Goal: Transaction & Acquisition: Purchase product/service

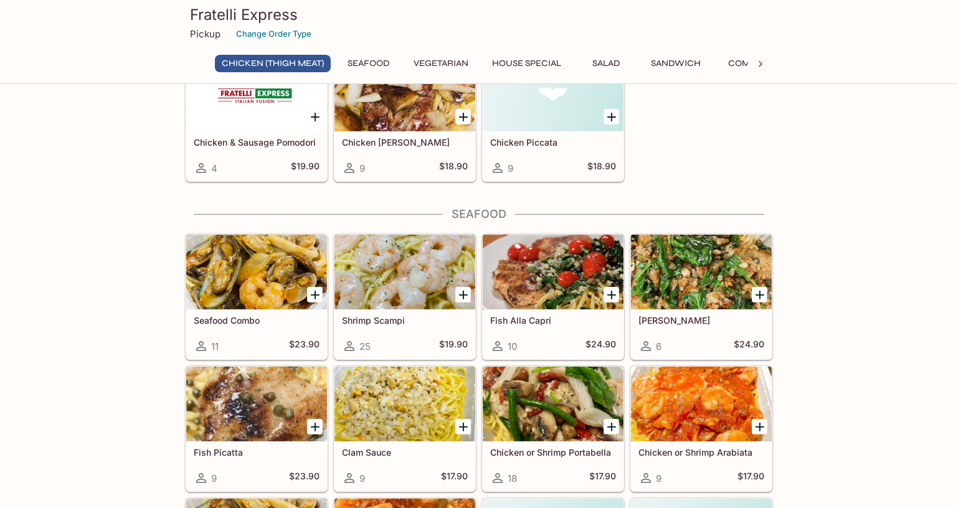
scroll to position [622, 0]
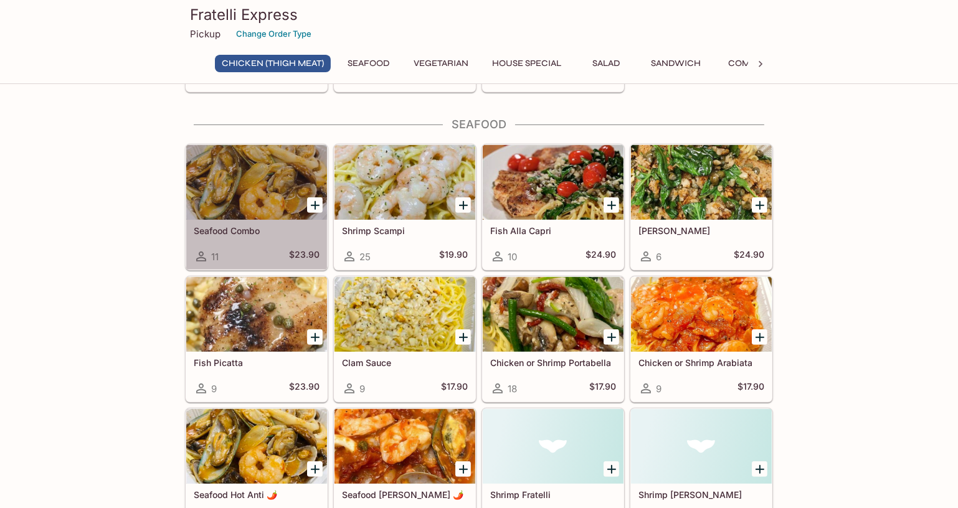
click at [254, 176] on div at bounding box center [256, 182] width 141 height 75
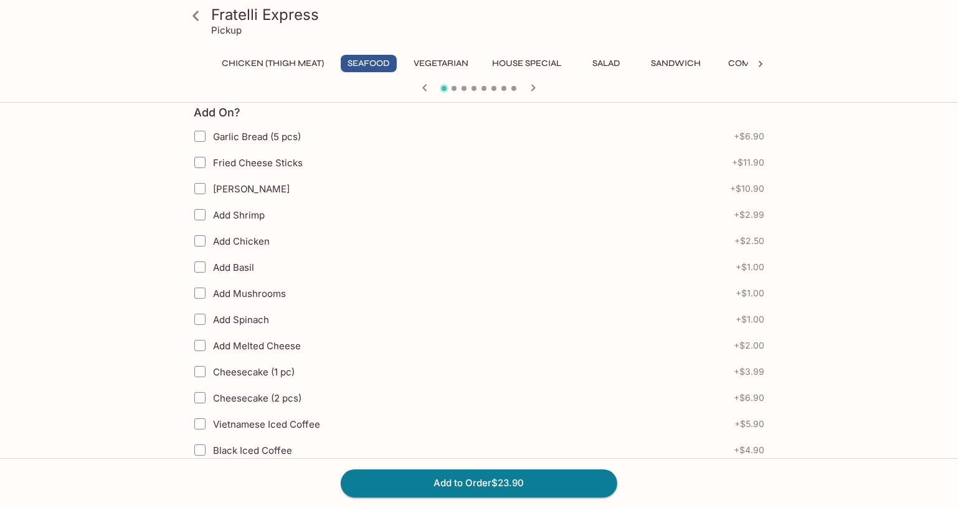
scroll to position [169, 0]
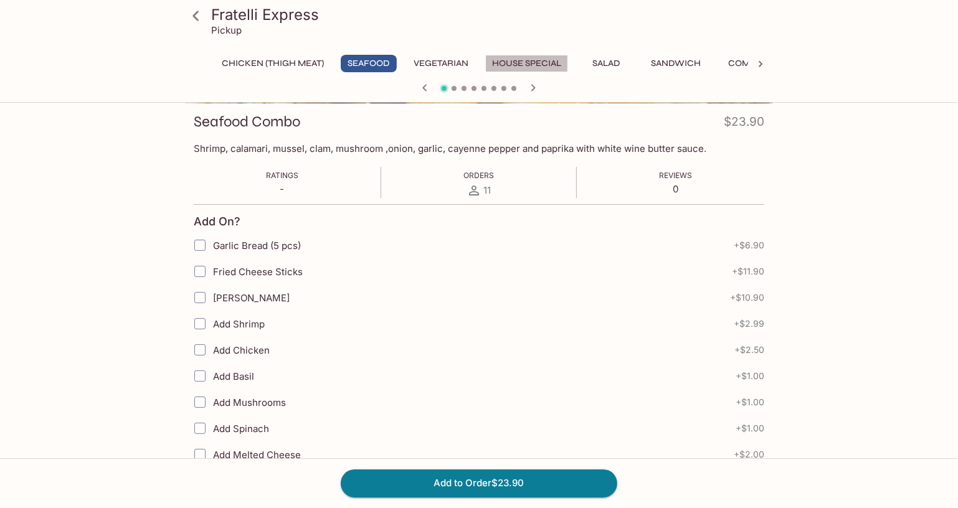
click at [523, 56] on button "House Special" at bounding box center [526, 63] width 83 height 17
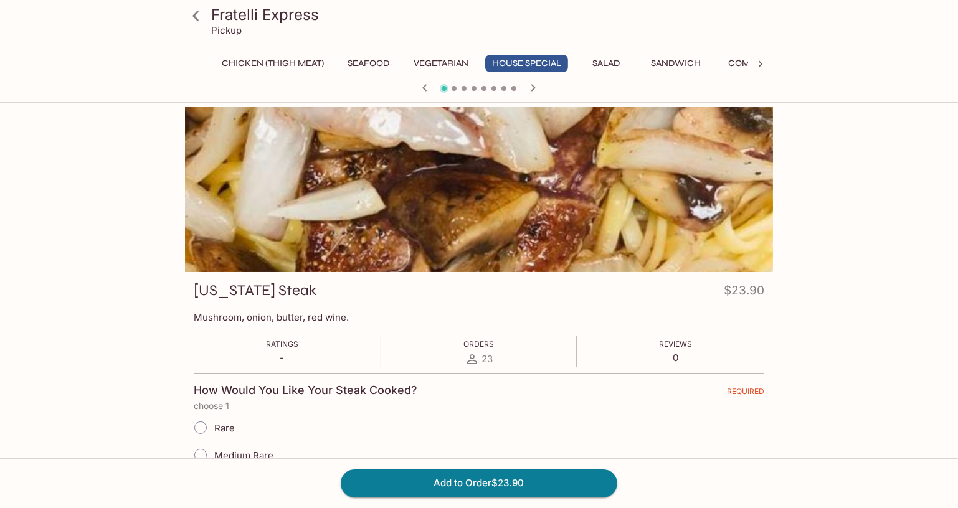
scroll to position [0, 0]
click at [530, 55] on button "House Special" at bounding box center [526, 63] width 83 height 17
click at [429, 64] on button "Vegetarian" at bounding box center [441, 63] width 69 height 17
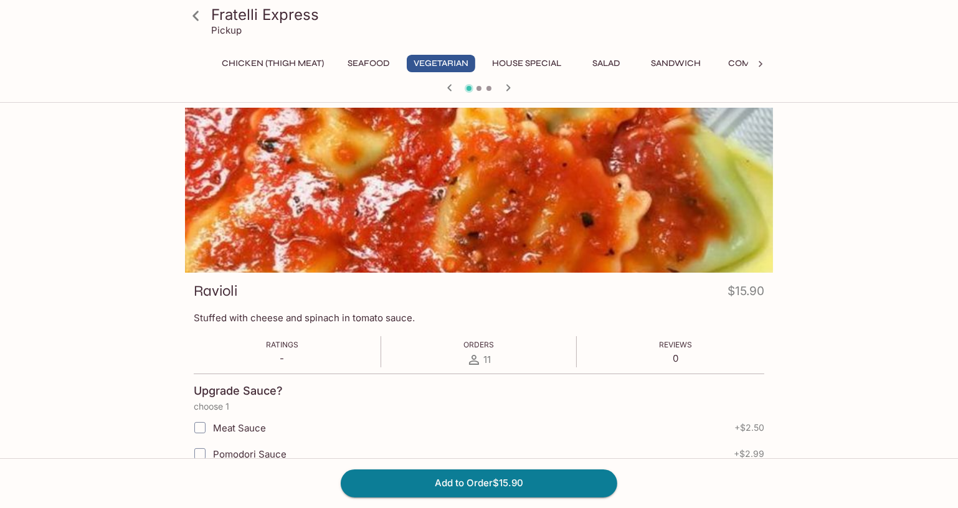
click at [524, 65] on button "House Special" at bounding box center [526, 63] width 83 height 17
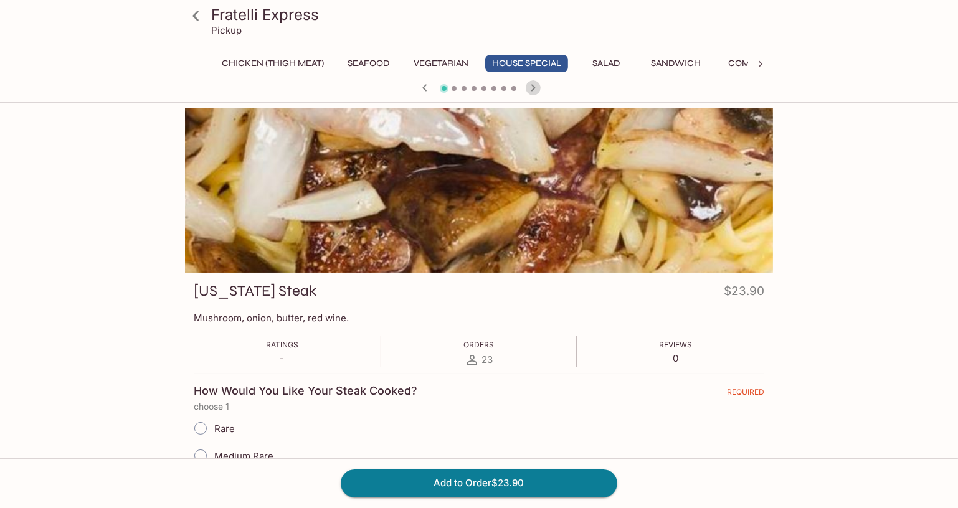
click at [533, 83] on icon "button" at bounding box center [533, 87] width 15 height 15
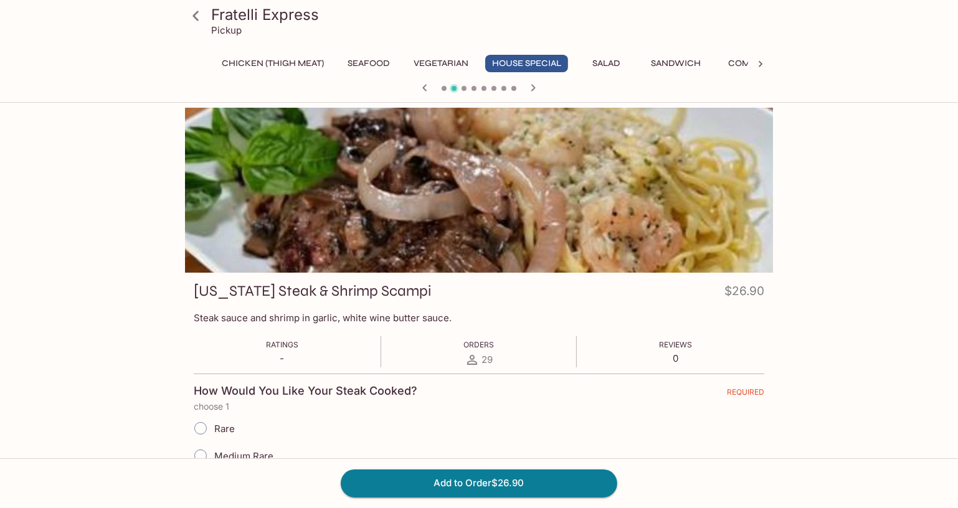
click at [533, 83] on icon "button" at bounding box center [533, 87] width 15 height 15
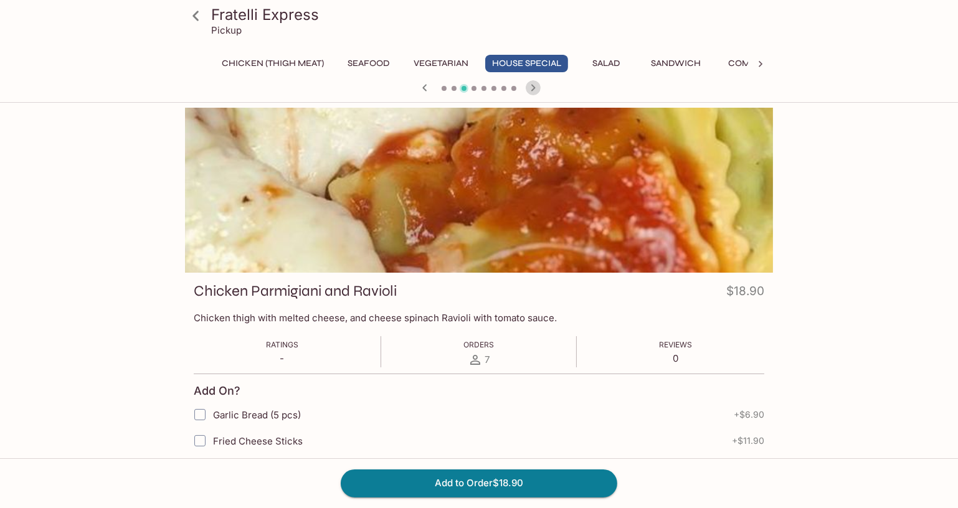
click at [533, 83] on icon "button" at bounding box center [533, 87] width 15 height 15
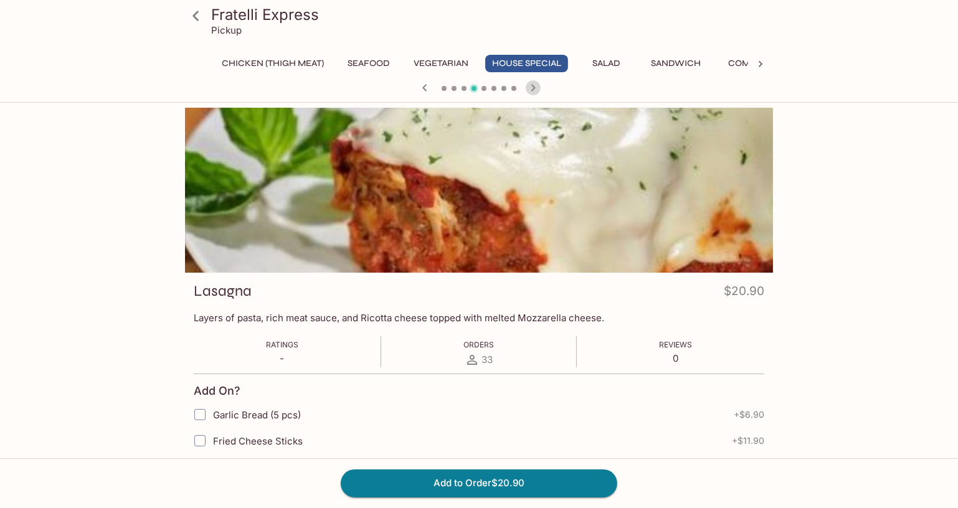
click at [533, 83] on icon "button" at bounding box center [533, 87] width 15 height 15
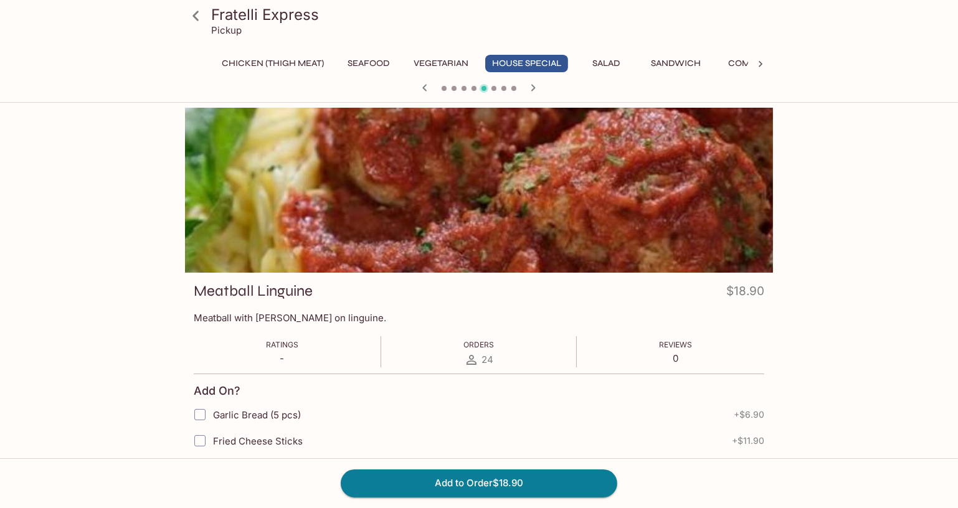
click at [533, 83] on icon "button" at bounding box center [533, 87] width 15 height 15
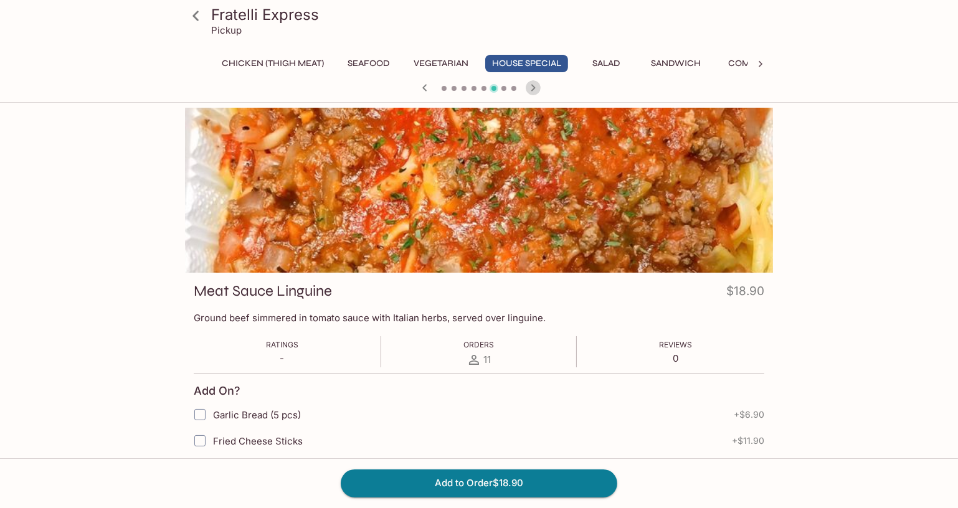
click at [533, 83] on icon "button" at bounding box center [533, 87] width 15 height 15
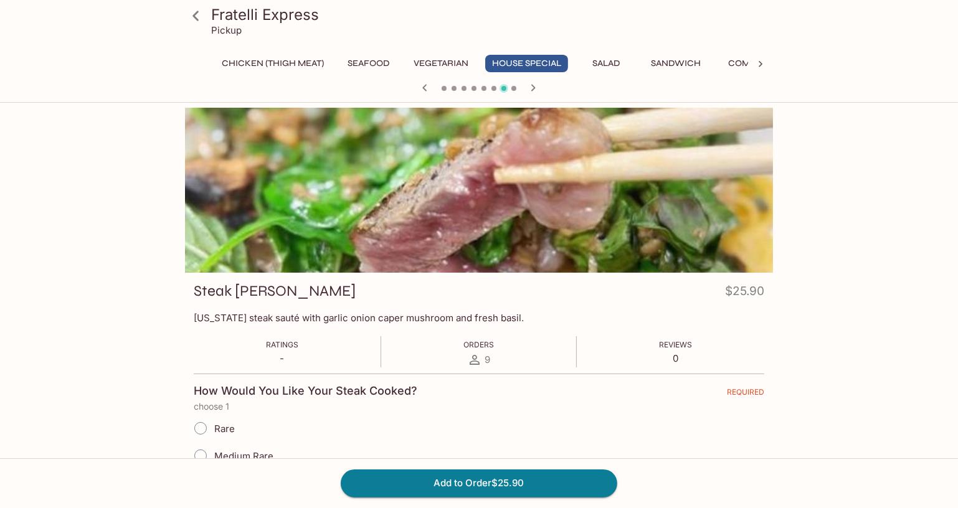
click at [423, 91] on icon "button" at bounding box center [424, 87] width 15 height 15
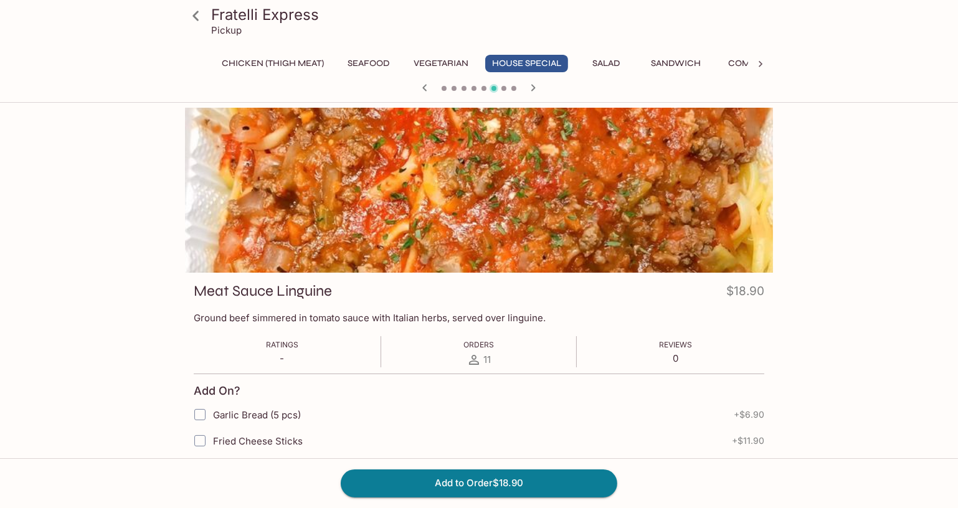
click at [423, 91] on icon "button" at bounding box center [424, 87] width 15 height 15
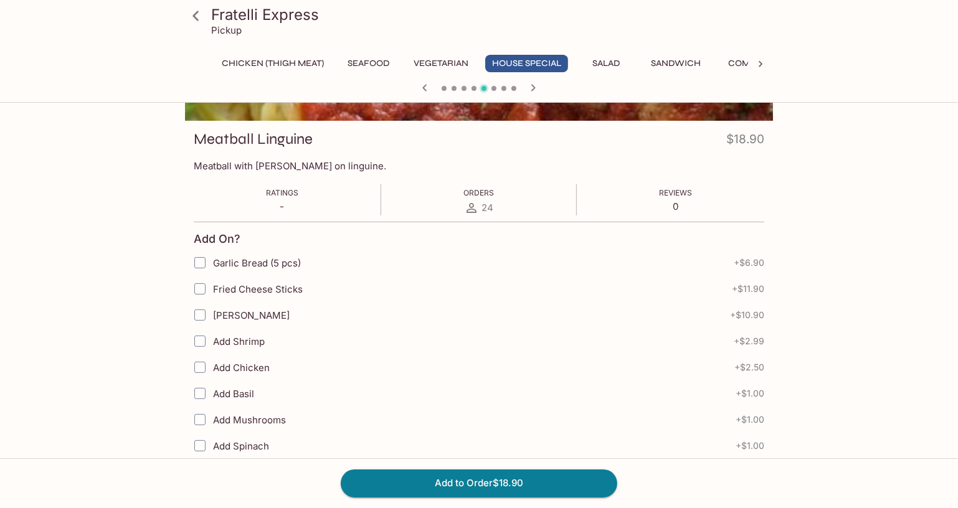
scroll to position [226, 0]
